Goal: Find specific page/section: Find specific page/section

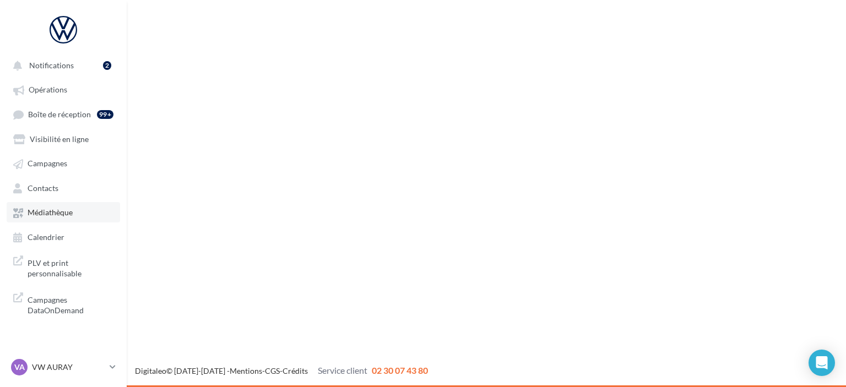
click at [66, 216] on span "Médiathèque" at bounding box center [50, 212] width 45 height 9
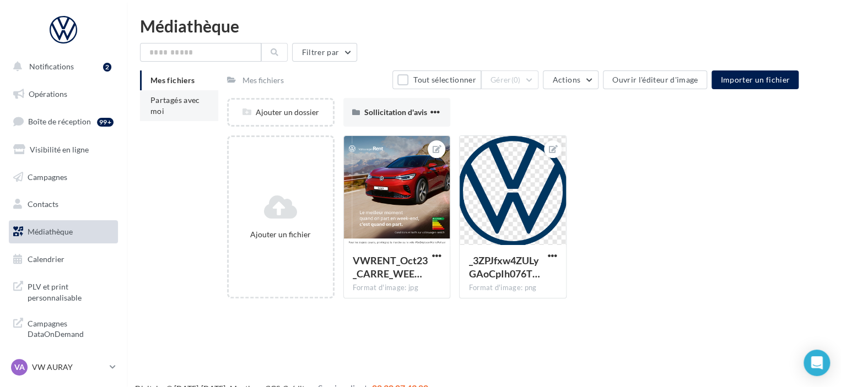
click at [157, 116] on li "Partagés avec moi" at bounding box center [179, 105] width 78 height 31
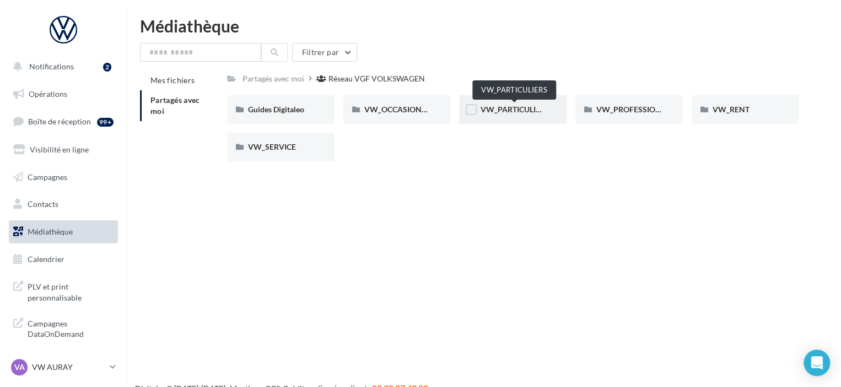
click at [507, 114] on span "VW_PARTICULIERS" at bounding box center [514, 109] width 69 height 9
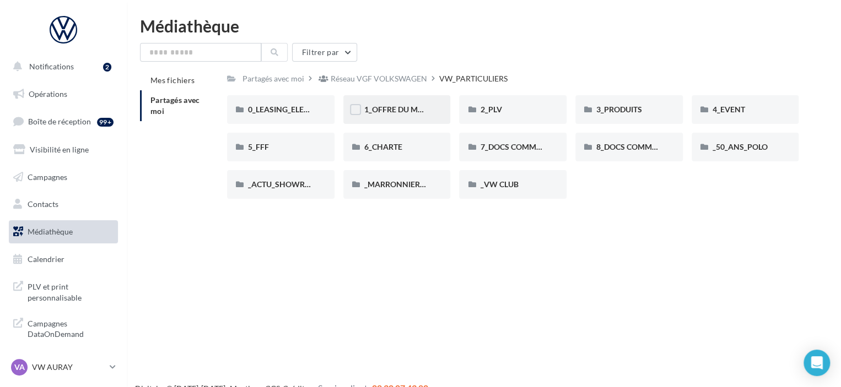
click at [381, 105] on div "1_OFFRE DU MOIS" at bounding box center [397, 109] width 66 height 11
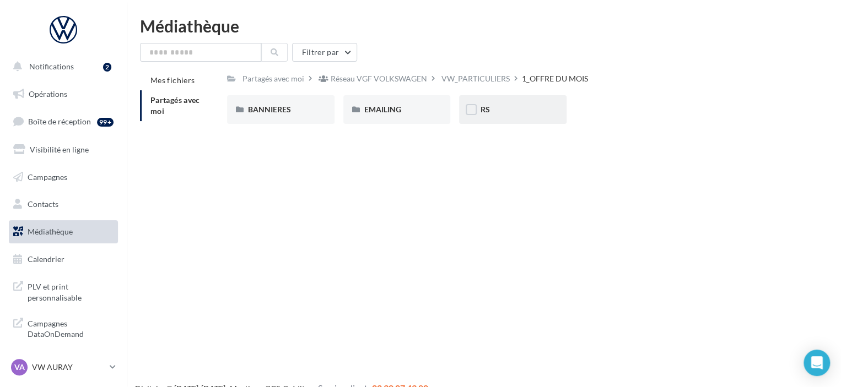
click at [494, 114] on div "RS" at bounding box center [513, 109] width 66 height 11
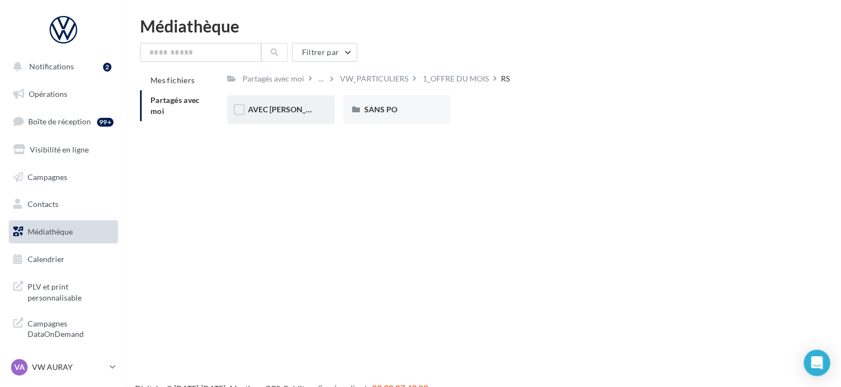
click at [271, 118] on div "AVEC PO" at bounding box center [280, 109] width 107 height 29
click at [272, 108] on div "ID.3" at bounding box center [281, 109] width 66 height 11
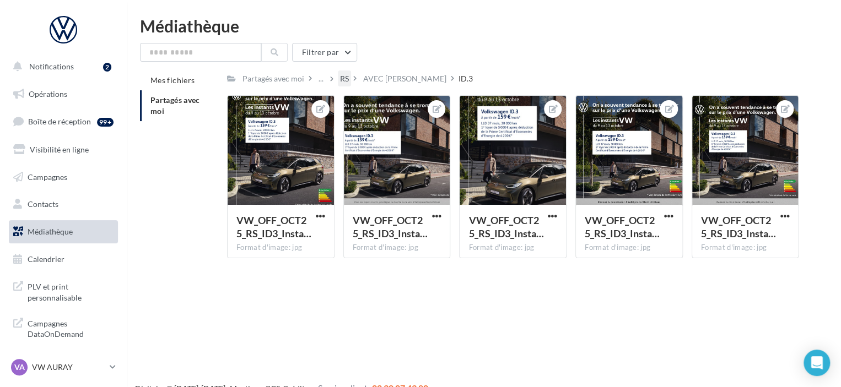
click at [344, 81] on div "RS" at bounding box center [344, 78] width 9 height 11
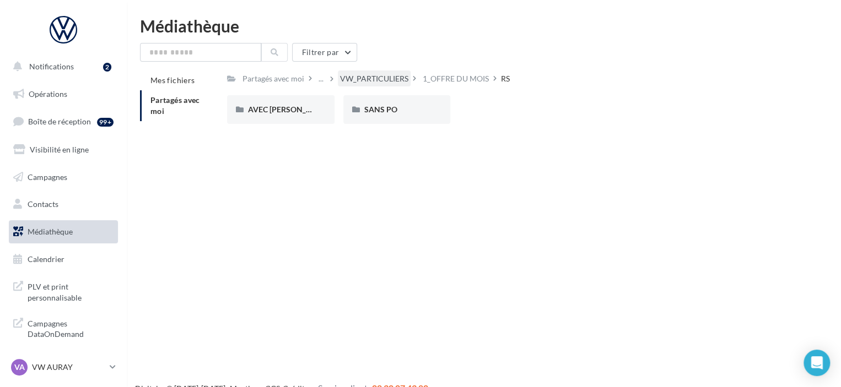
click at [399, 81] on div "VW_PARTICULIERS" at bounding box center [374, 78] width 68 height 11
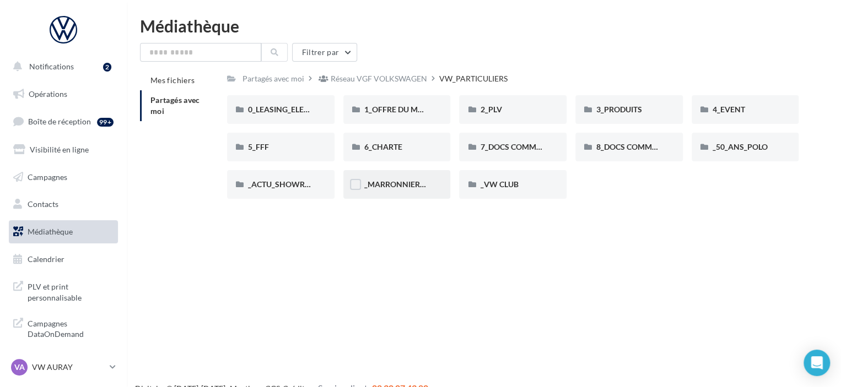
click at [413, 193] on div "_MARRONNIERS_25" at bounding box center [396, 184] width 107 height 29
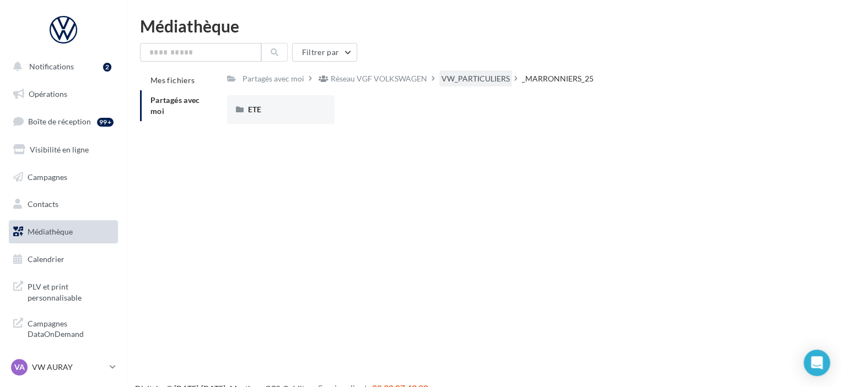
click at [486, 82] on div "VW_PARTICULIERS" at bounding box center [475, 78] width 68 height 11
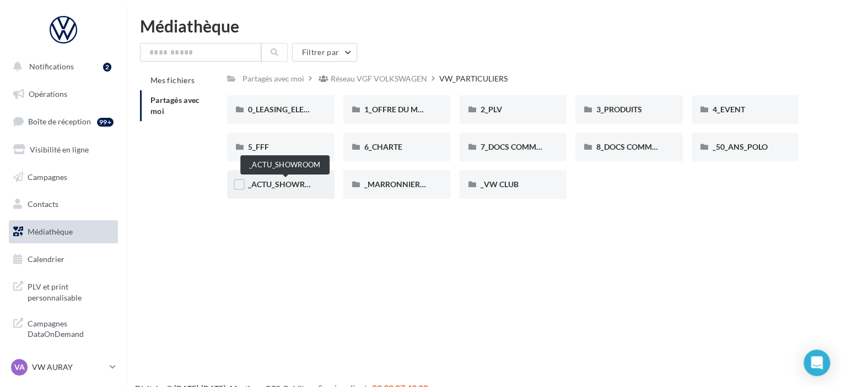
click at [277, 183] on span "_ACTU_SHOWROOM" at bounding box center [286, 184] width 76 height 9
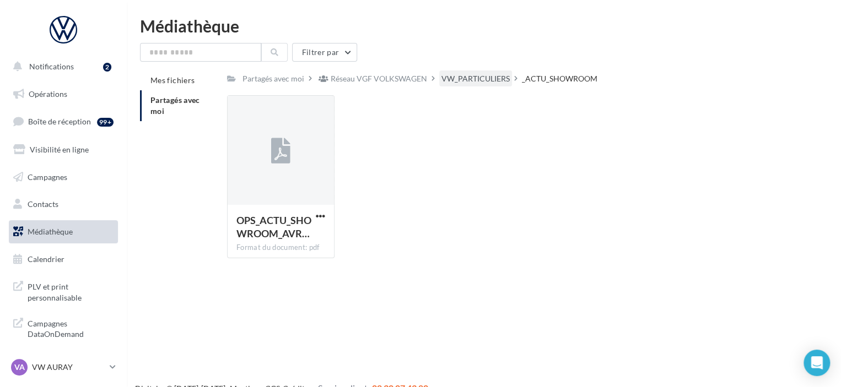
click at [489, 79] on div "VW_PARTICULIERS" at bounding box center [475, 78] width 68 height 11
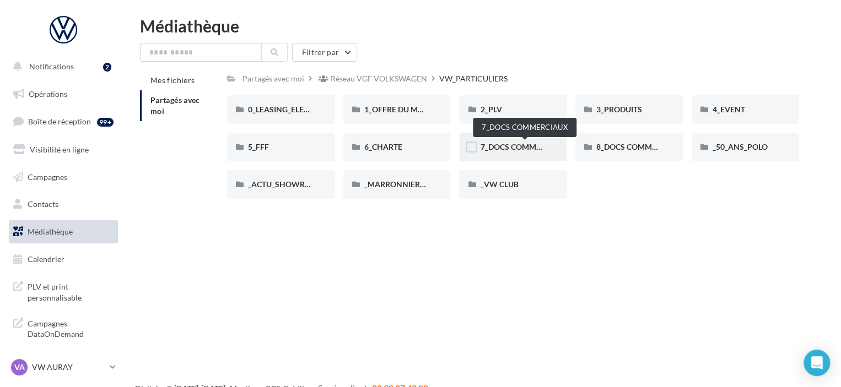
click at [507, 150] on span "7_DOCS COMMERCIAUX" at bounding box center [524, 146] width 89 height 9
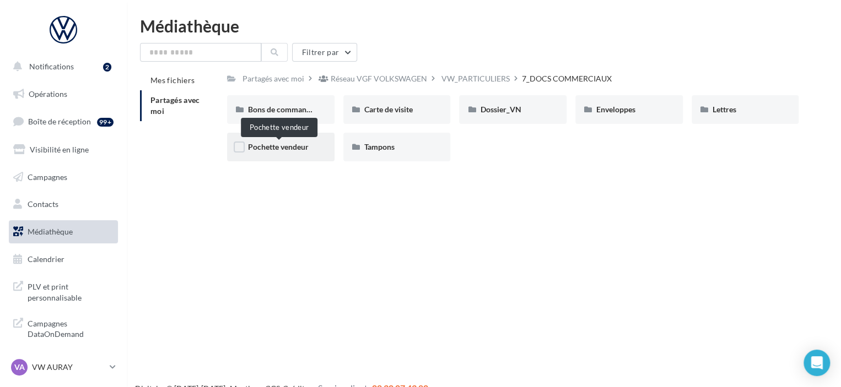
click at [278, 147] on span "Pochette vendeur" at bounding box center [278, 146] width 61 height 9
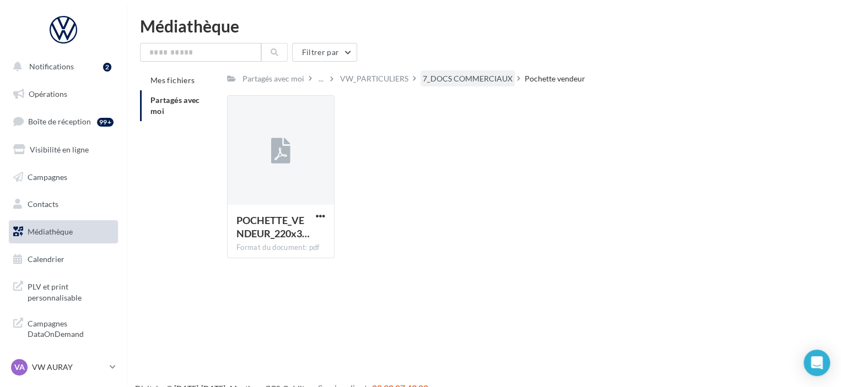
click at [446, 78] on div "7_DOCS COMMERCIAUX" at bounding box center [467, 78] width 90 height 11
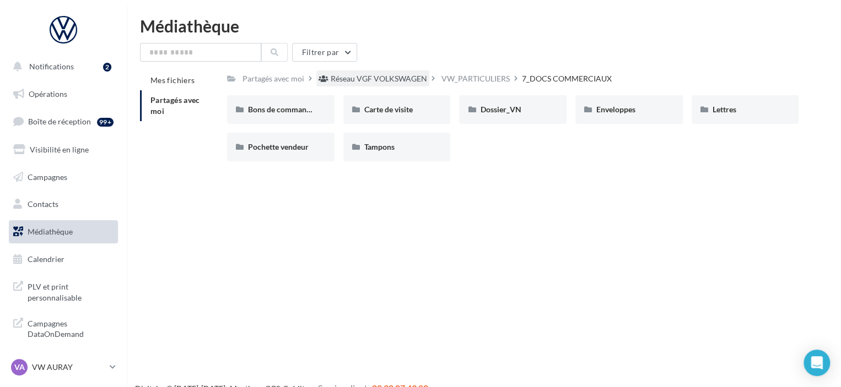
click at [402, 84] on div "Réseau VGF VOLKSWAGEN" at bounding box center [378, 78] width 96 height 11
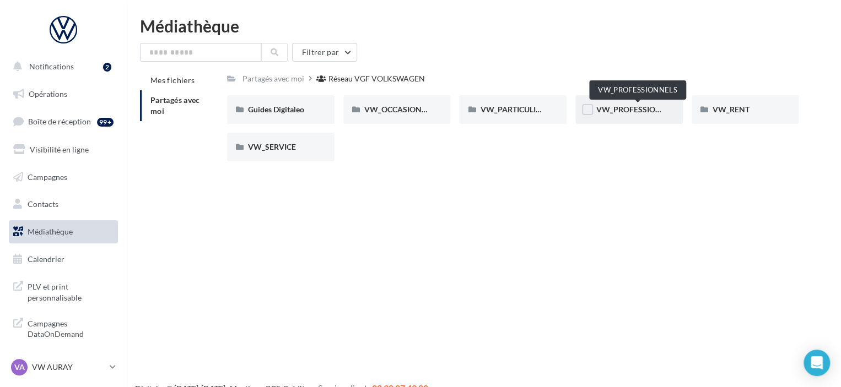
click at [621, 113] on span "VW_PROFESSIONNELS" at bounding box center [638, 109] width 84 height 9
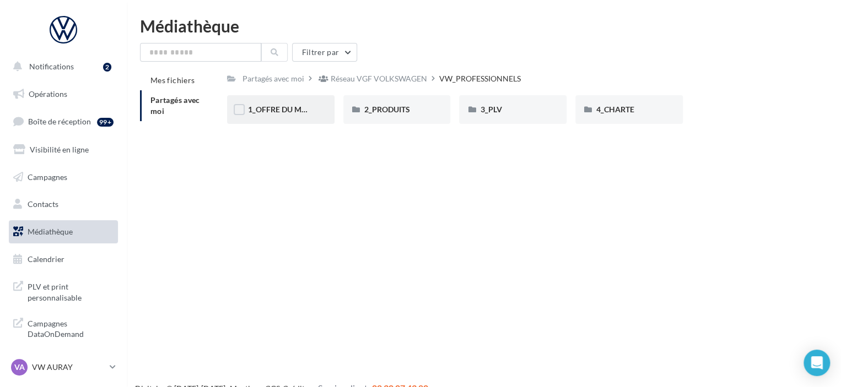
click at [296, 113] on span "1_OFFRE DU MOIS" at bounding box center [281, 109] width 66 height 9
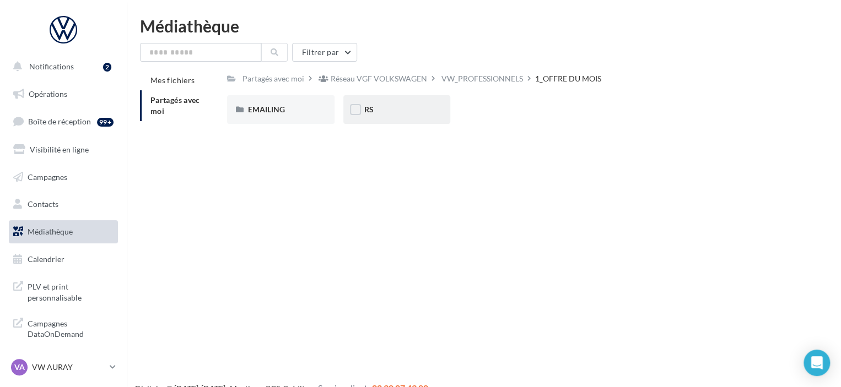
click at [379, 112] on div "RS" at bounding box center [397, 109] width 66 height 11
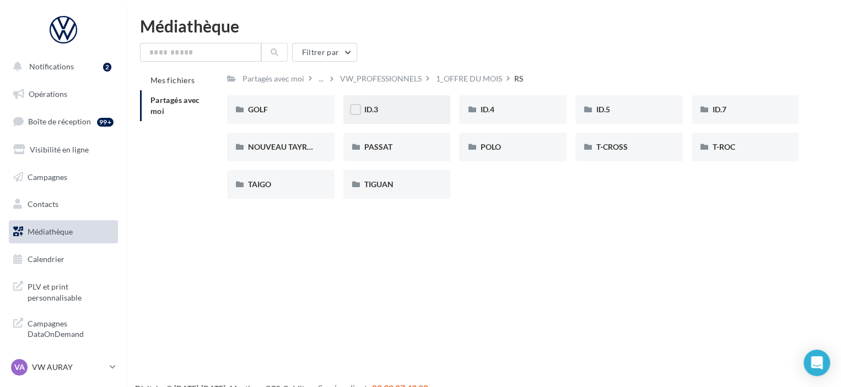
click at [406, 102] on div "ID.3" at bounding box center [396, 109] width 107 height 29
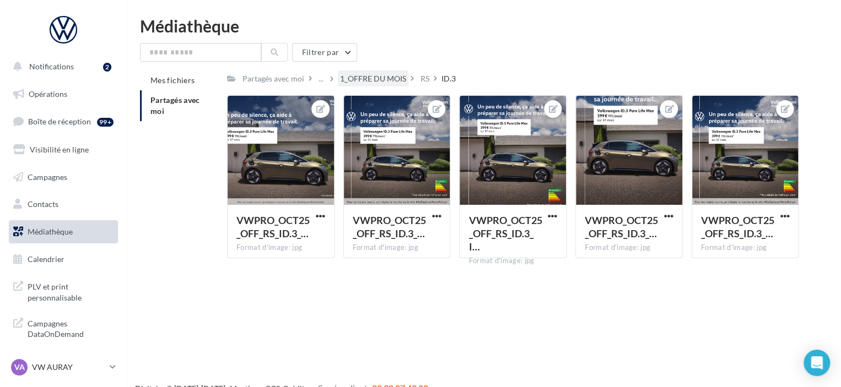
click at [383, 80] on div "1_OFFRE DU MOIS" at bounding box center [373, 78] width 66 height 11
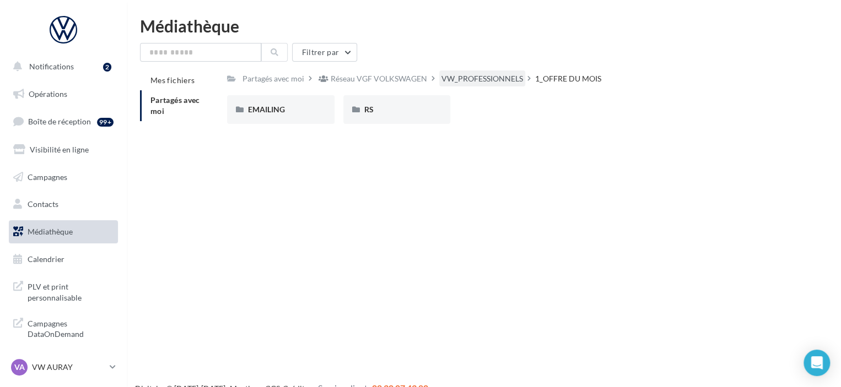
click at [450, 81] on div "VW_PROFESSIONNELS" at bounding box center [482, 78] width 82 height 11
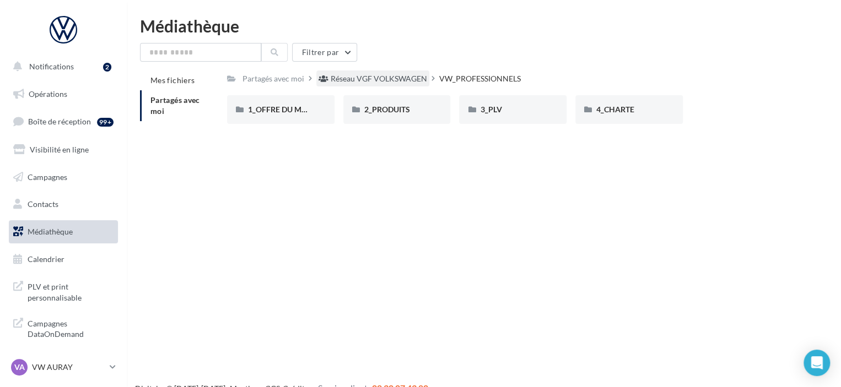
click at [364, 83] on div "Réseau VGF VOLKSWAGEN" at bounding box center [378, 78] width 96 height 11
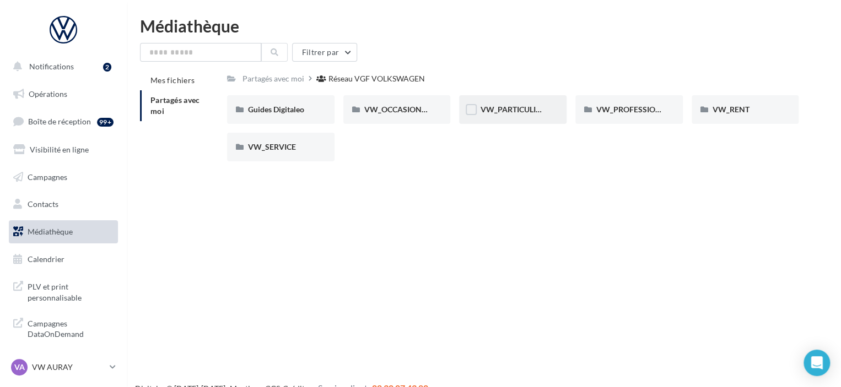
click at [550, 105] on div "VW_PARTICULIERS" at bounding box center [512, 109] width 107 height 29
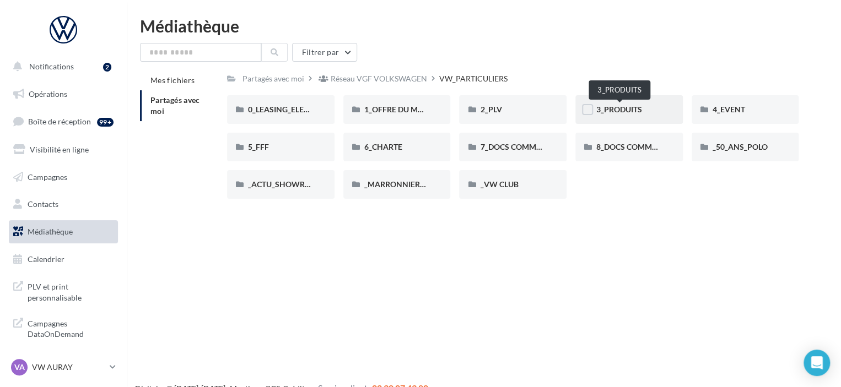
click at [627, 107] on span "3_PRODUITS" at bounding box center [619, 109] width 46 height 9
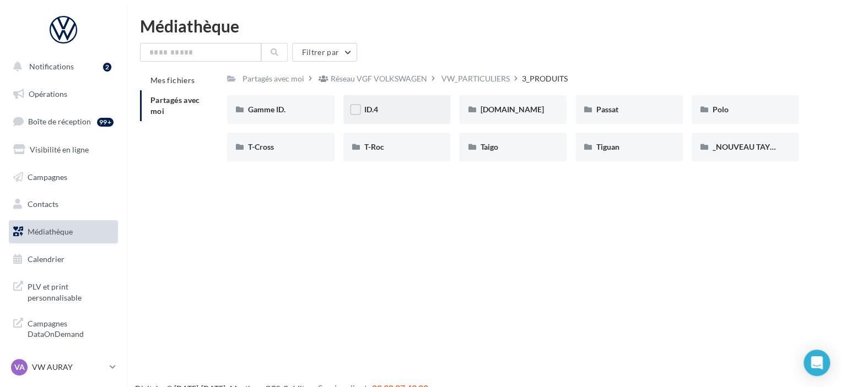
click at [419, 111] on div "ID.4" at bounding box center [397, 109] width 66 height 11
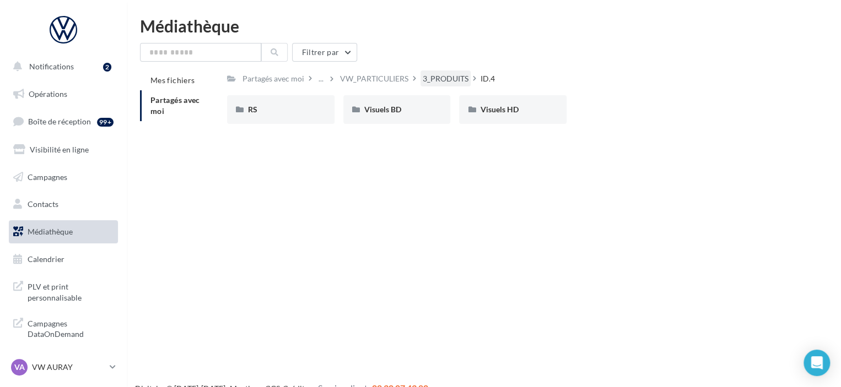
click at [427, 83] on div "3_PRODUITS" at bounding box center [445, 78] width 46 height 11
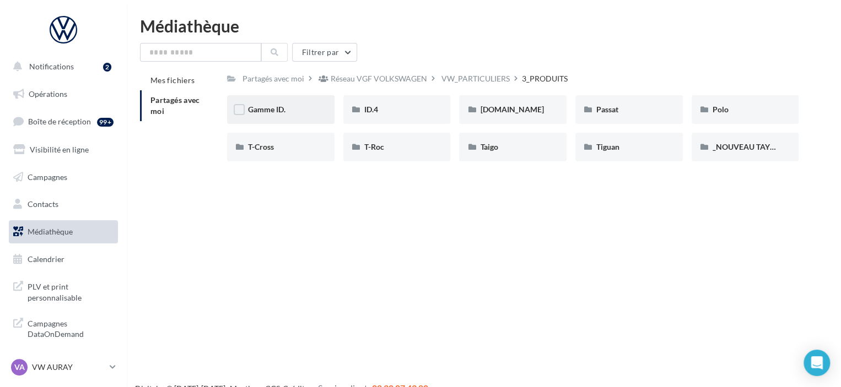
click at [310, 110] on div "Gamme ID." at bounding box center [281, 109] width 66 height 11
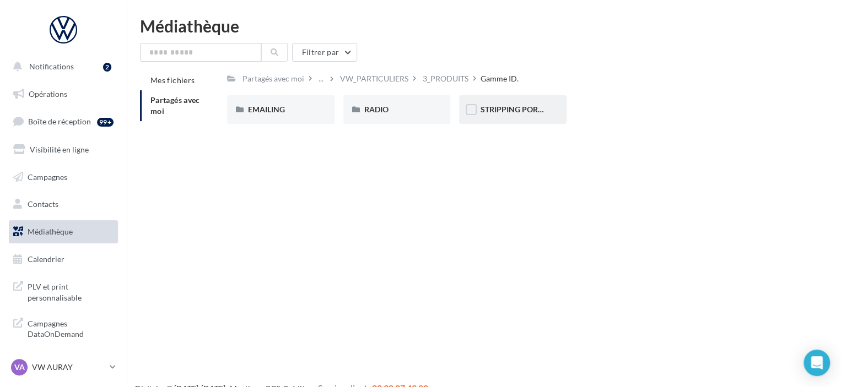
click at [494, 116] on div "STRIPPING PORTIERES" at bounding box center [512, 109] width 107 height 29
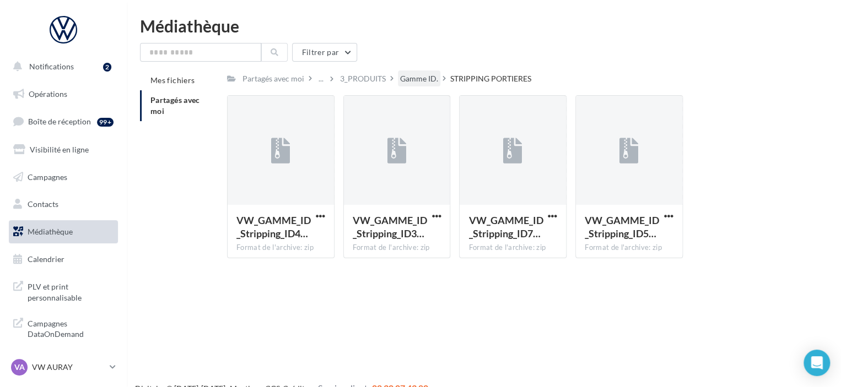
click at [410, 80] on div "Gamme ID." at bounding box center [419, 78] width 38 height 11
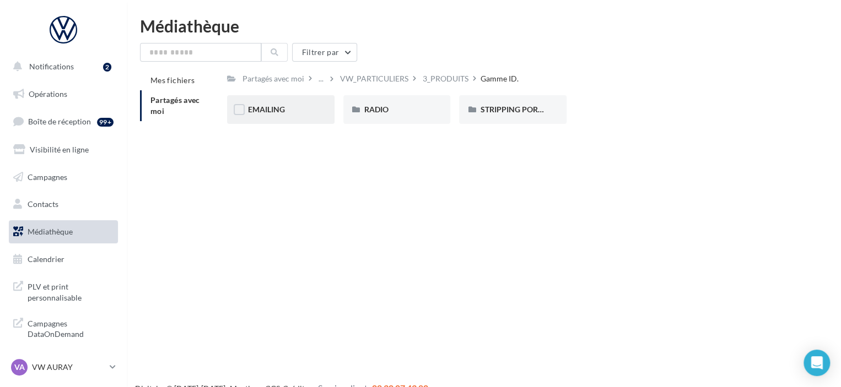
click at [293, 105] on div "EMAILING" at bounding box center [281, 109] width 66 height 11
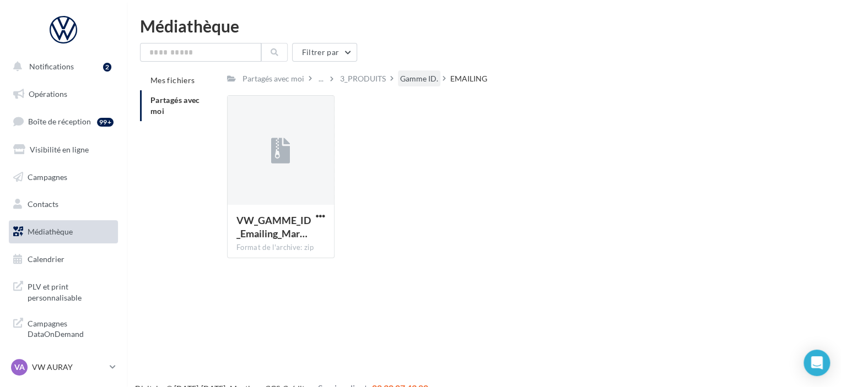
click at [405, 74] on div "Gamme ID." at bounding box center [419, 78] width 38 height 11
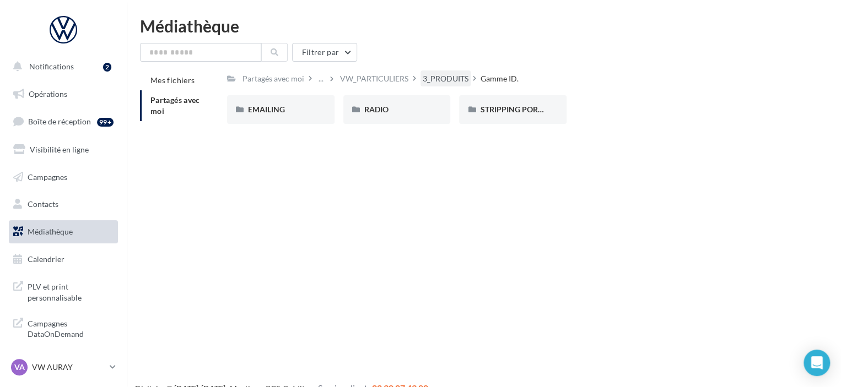
click at [449, 82] on div "3_PRODUITS" at bounding box center [445, 78] width 46 height 11
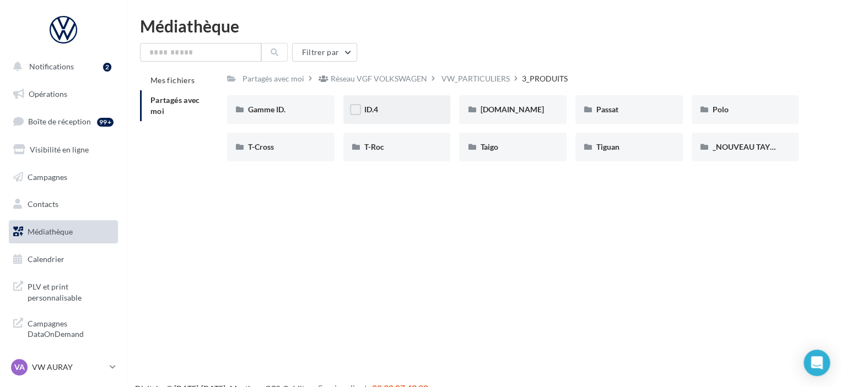
click at [400, 119] on div "ID.4" at bounding box center [396, 109] width 107 height 29
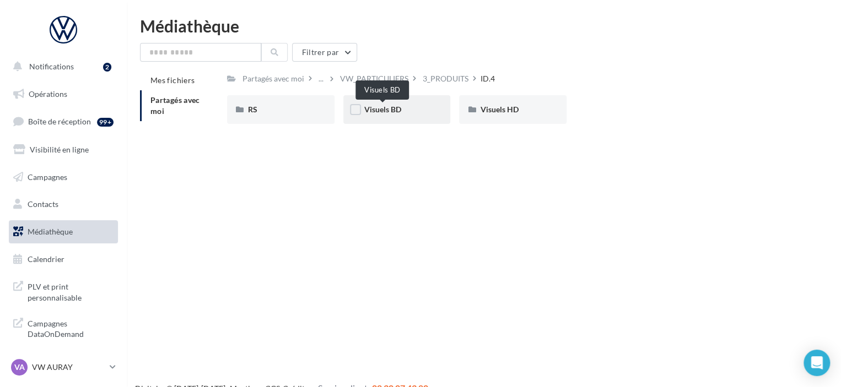
click at [388, 107] on span "Visuels BD" at bounding box center [382, 109] width 37 height 9
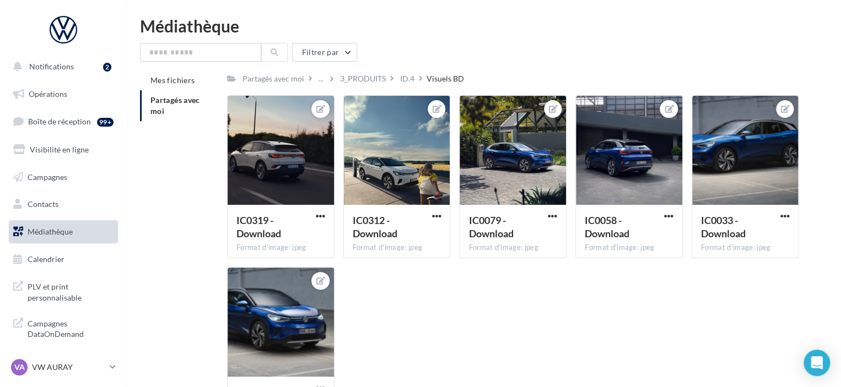
click at [453, 299] on div "IC0319 - Download Format d'image: jpeg IC0319 - Download IC0312 - Download Form…" at bounding box center [517, 267] width 580 height 344
